Goal: Information Seeking & Learning: Learn about a topic

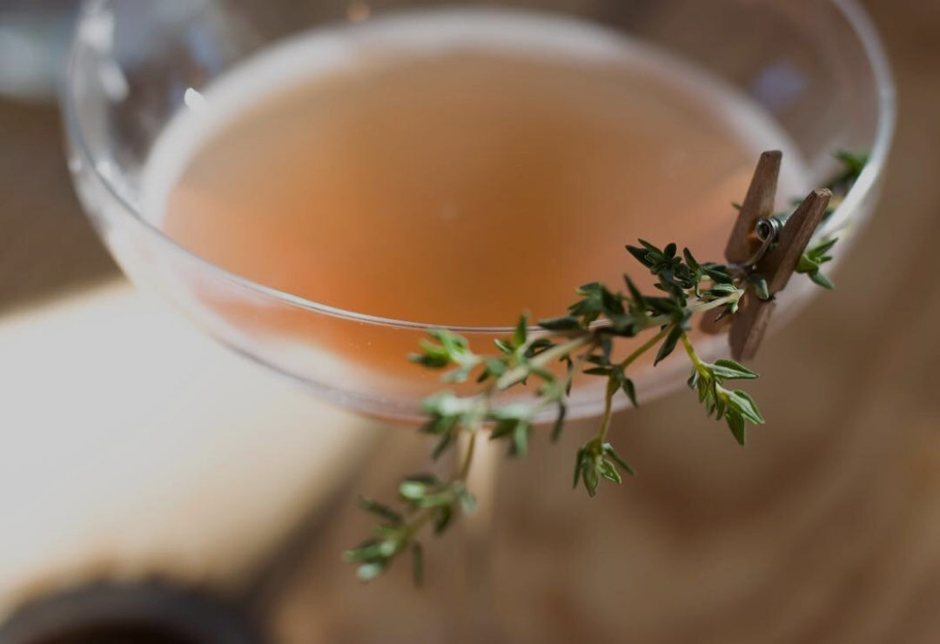
scroll to position [-3, 0]
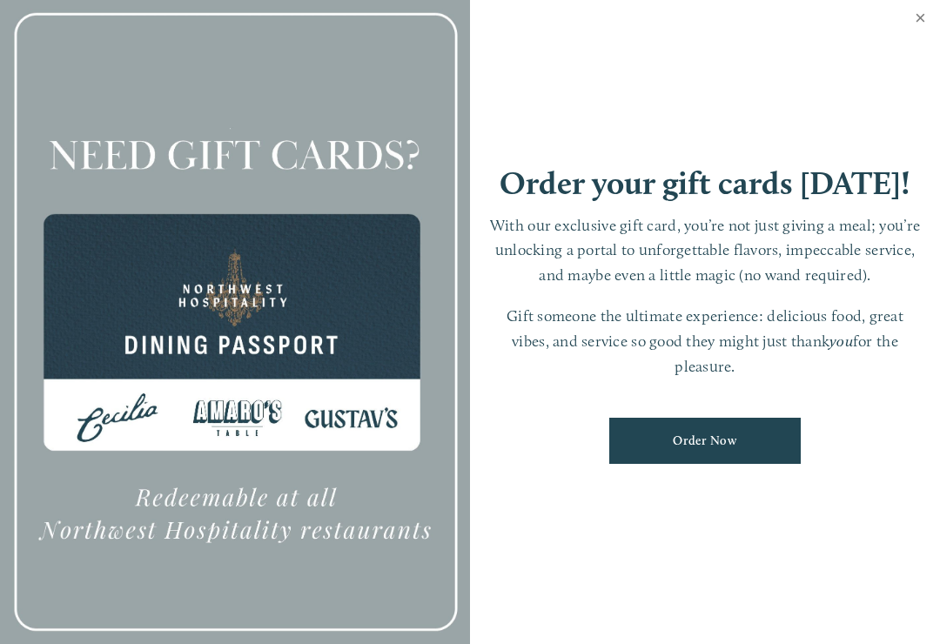
click at [919, 17] on link "Close" at bounding box center [920, 20] width 34 height 49
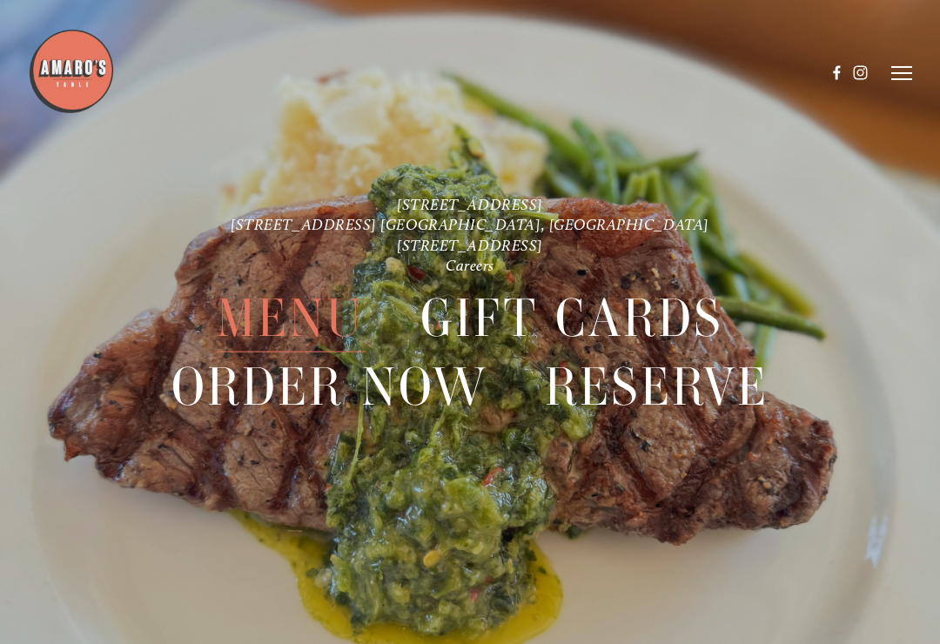
click at [298, 312] on span "Menu" at bounding box center [290, 319] width 147 height 68
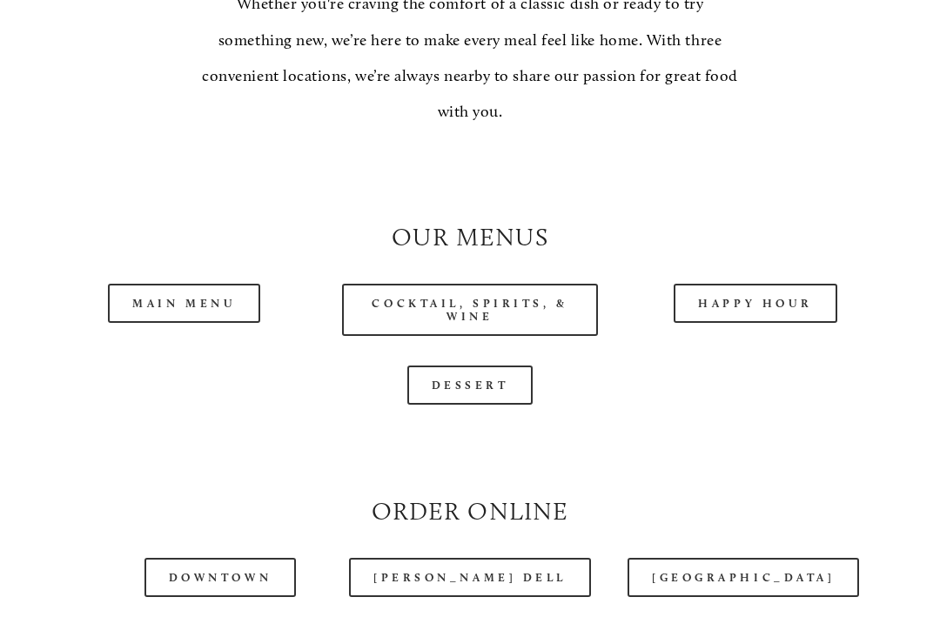
scroll to position [1319, 0]
click at [749, 300] on link "Happy Hour" at bounding box center [755, 302] width 164 height 39
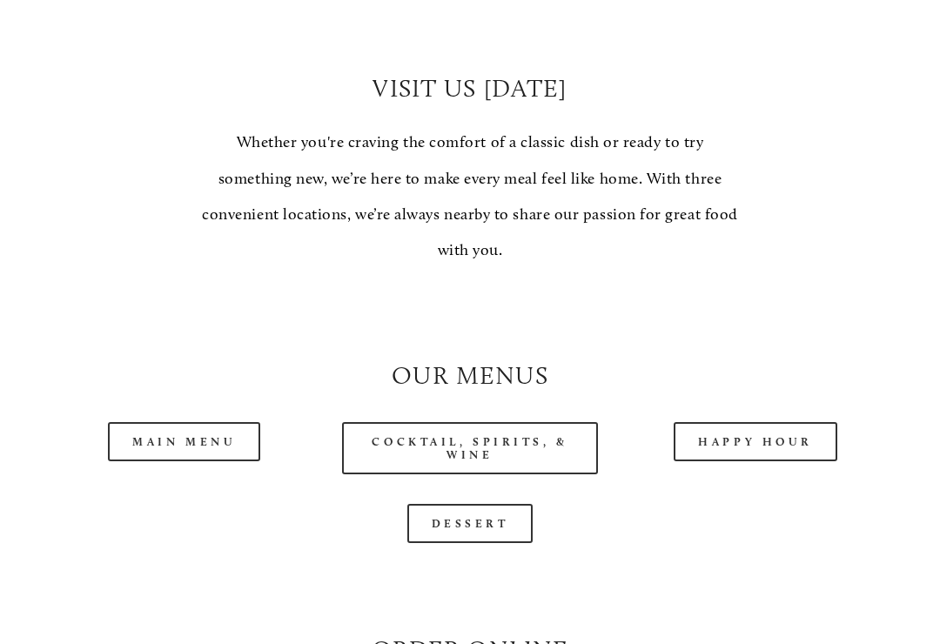
scroll to position [1180, 0]
click at [474, 520] on link "Dessert" at bounding box center [470, 523] width 126 height 39
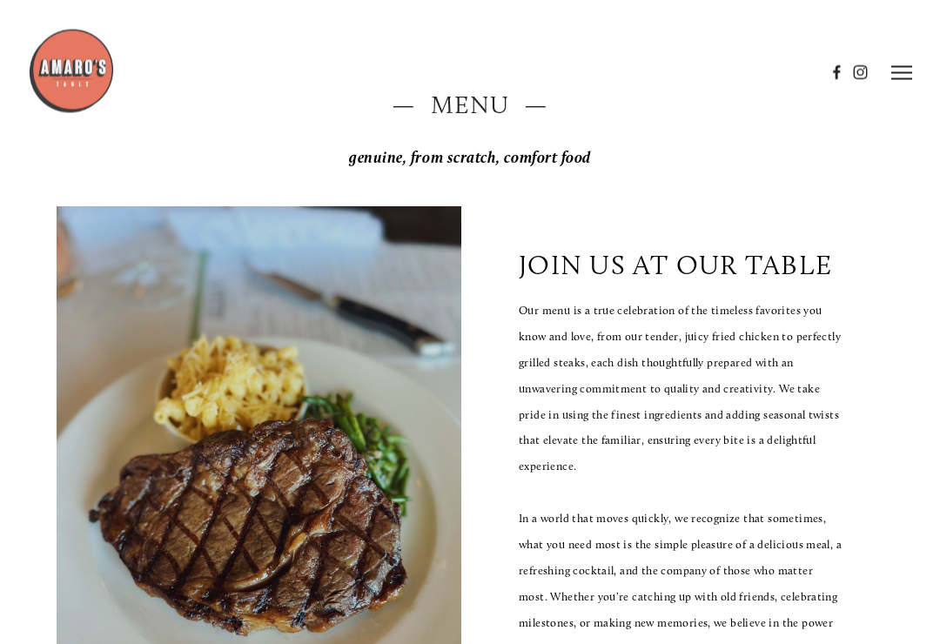
scroll to position [0, 0]
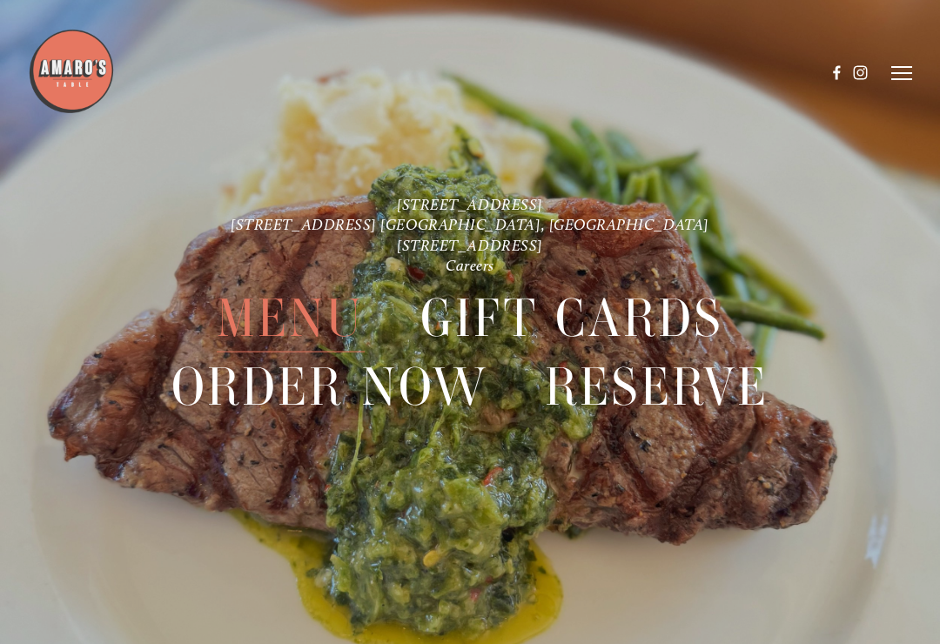
click at [280, 319] on span "Menu" at bounding box center [290, 319] width 147 height 68
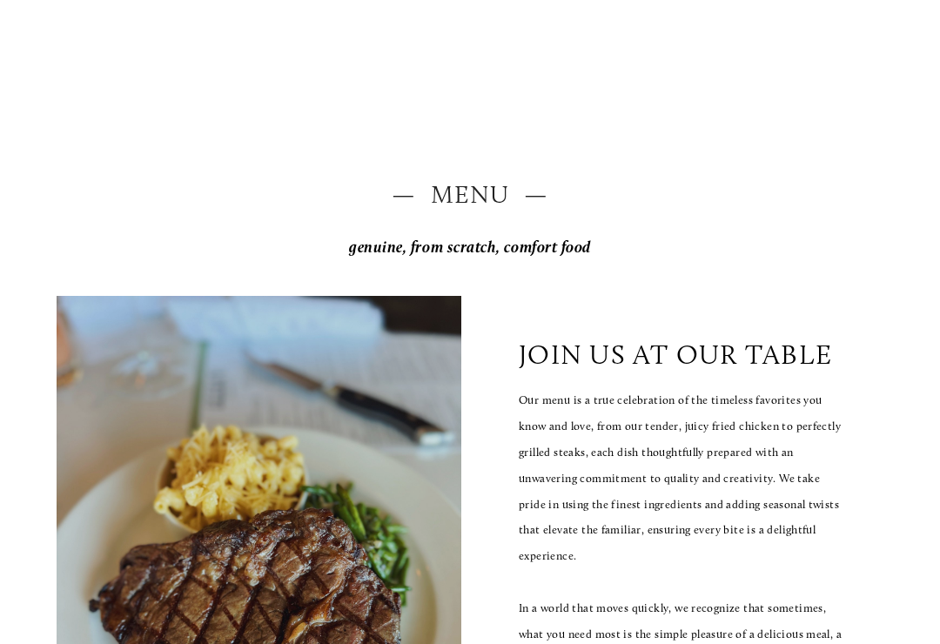
scroll to position [15, 0]
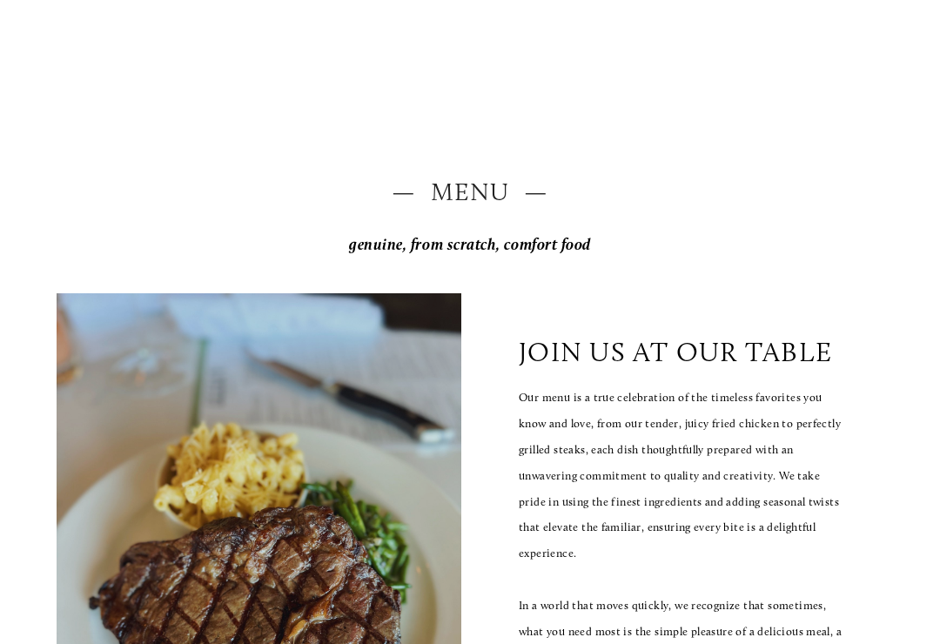
click at [895, 61] on header "Menu Order Now Visit Gallery 0" at bounding box center [469, 29] width 883 height 146
click at [896, 73] on header "Menu Order Now Visit Gallery 0" at bounding box center [469, 29] width 883 height 146
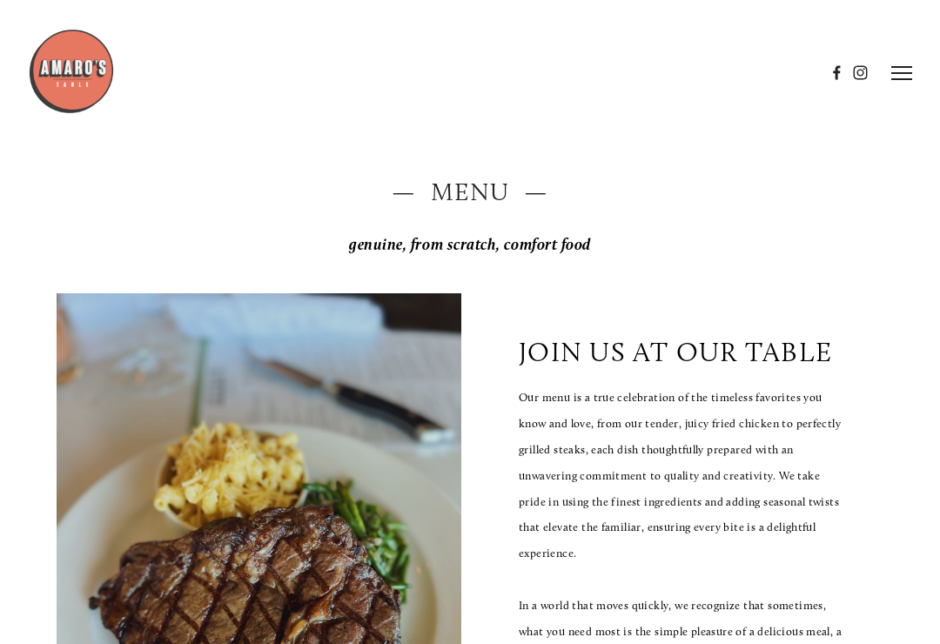
scroll to position [0, 0]
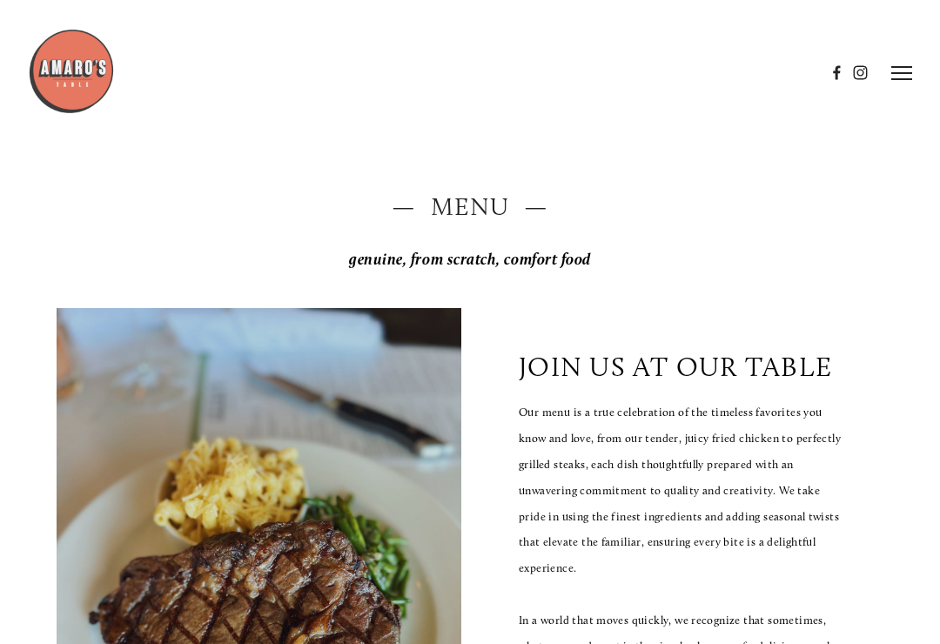
click at [905, 79] on line at bounding box center [901, 79] width 21 height 0
click at [851, 70] on span "Careers" at bounding box center [851, 72] width 41 height 15
click at [895, 75] on icon at bounding box center [899, 73] width 16 height 16
